Goal: Information Seeking & Learning: Learn about a topic

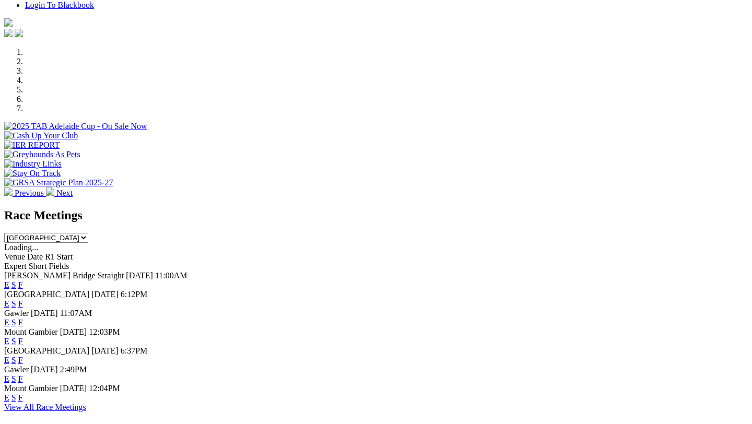
scroll to position [336, 0]
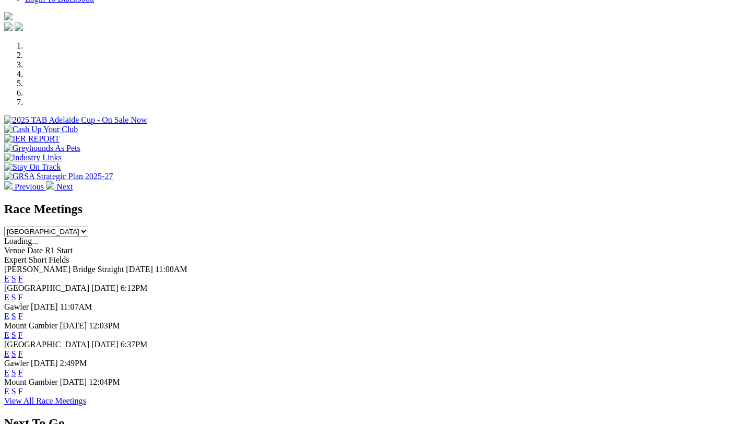
click at [23, 350] on link "F" at bounding box center [20, 354] width 5 height 9
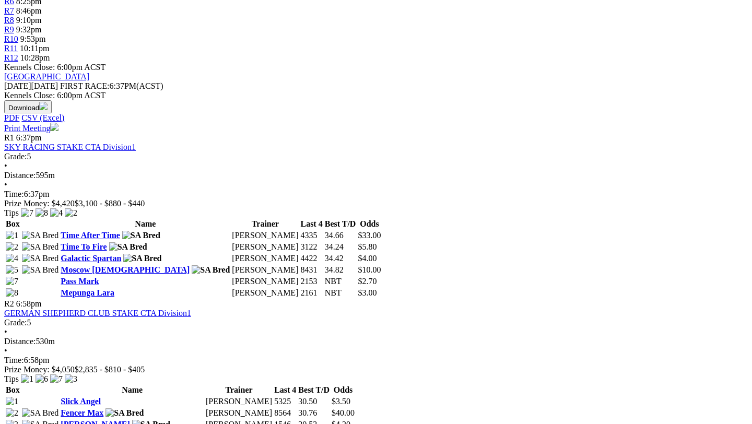
scroll to position [467, 0]
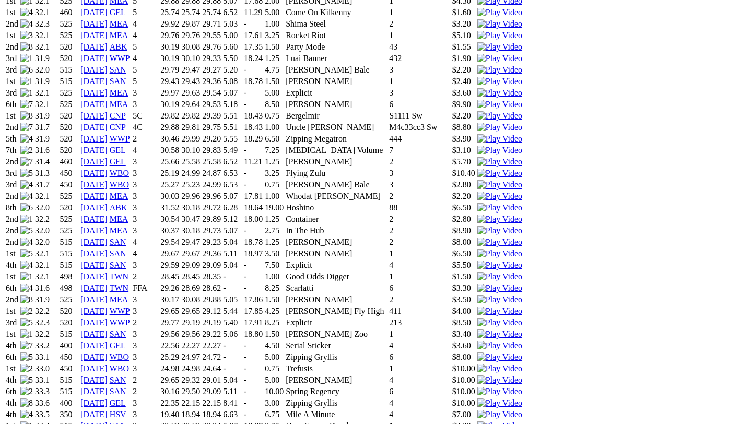
scroll to position [928, 0]
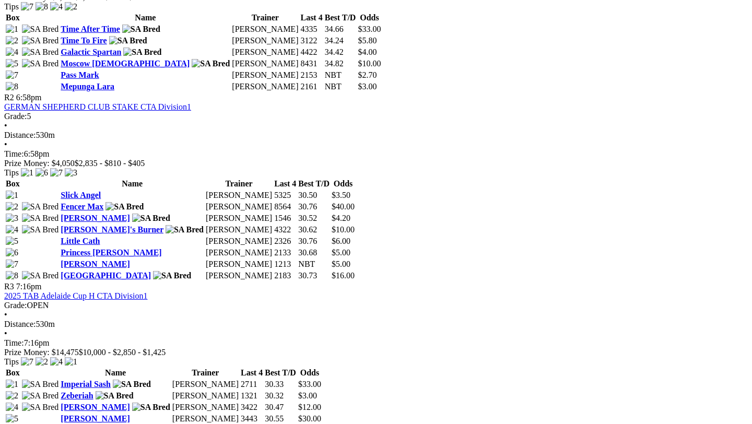
scroll to position [685, 1]
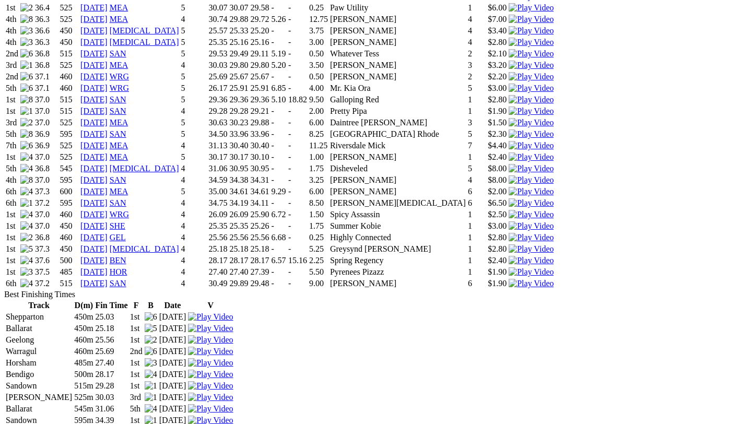
scroll to position [993, 0]
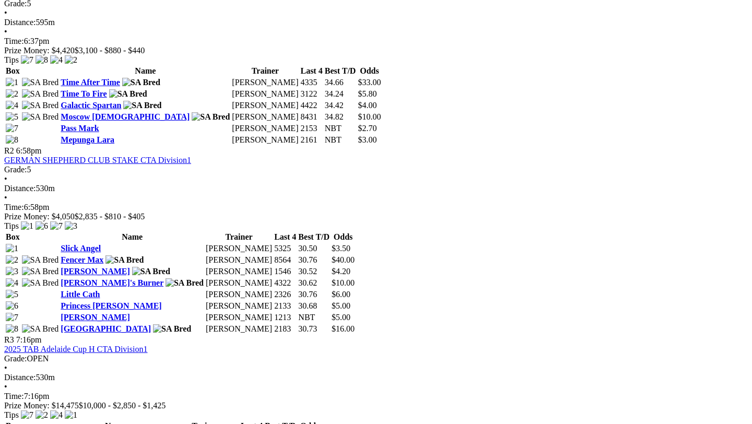
scroll to position [622, 0]
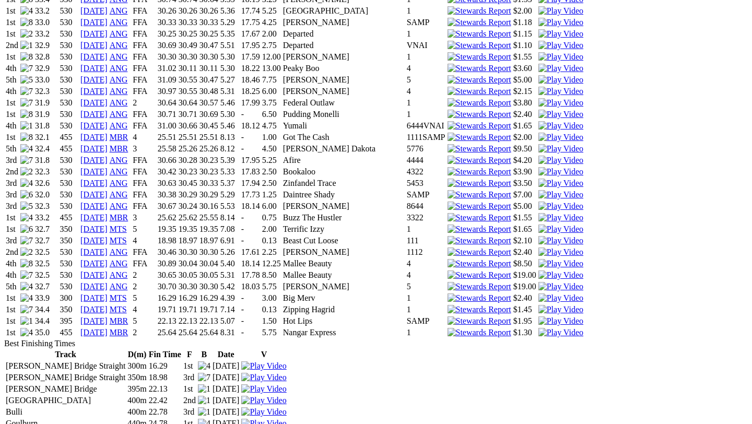
scroll to position [1338, 0]
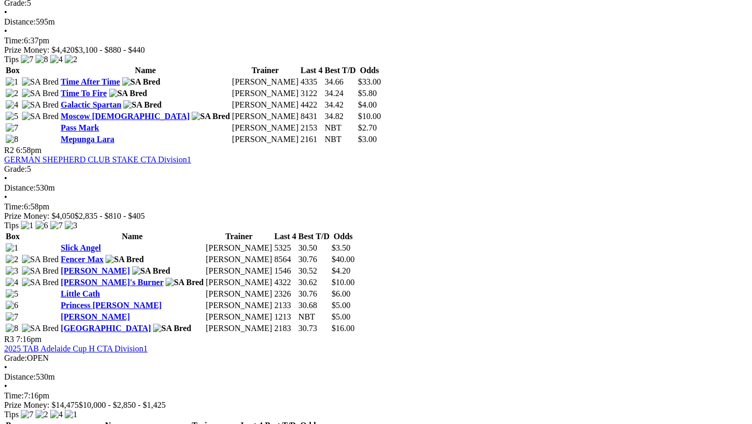
scroll to position [624, 0]
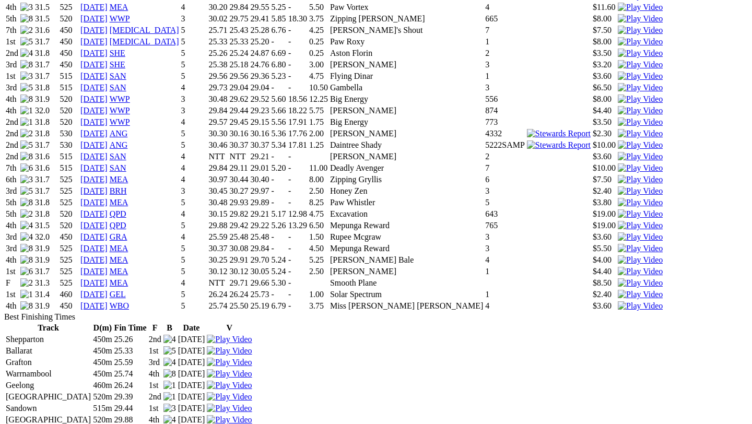
scroll to position [1052, 4]
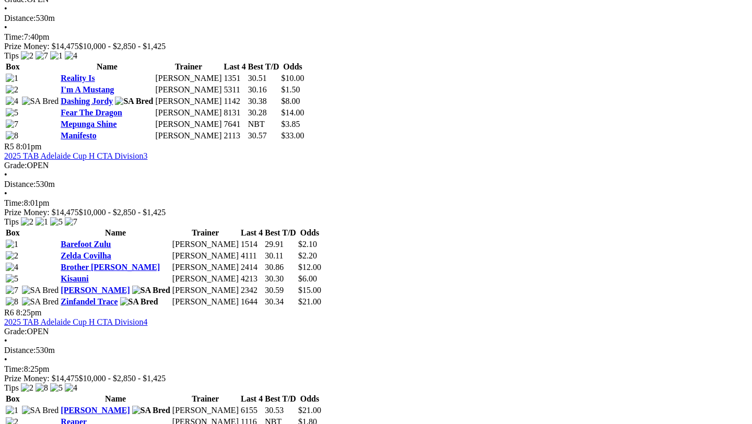
scroll to position [1135, 0]
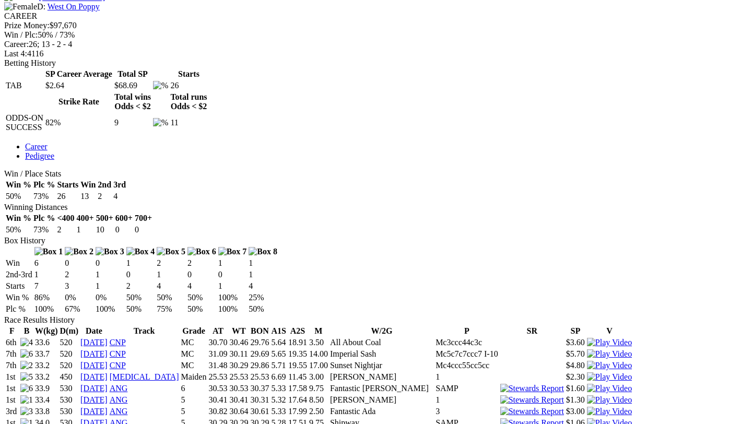
scroll to position [512, 0]
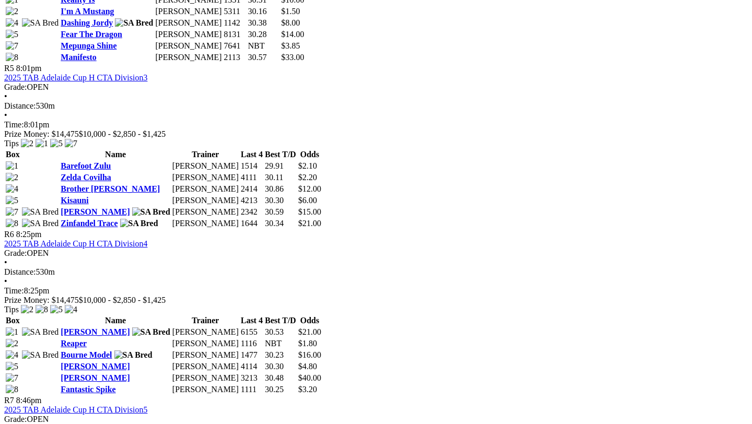
scroll to position [1294, 0]
